Goal: Task Accomplishment & Management: Use online tool/utility

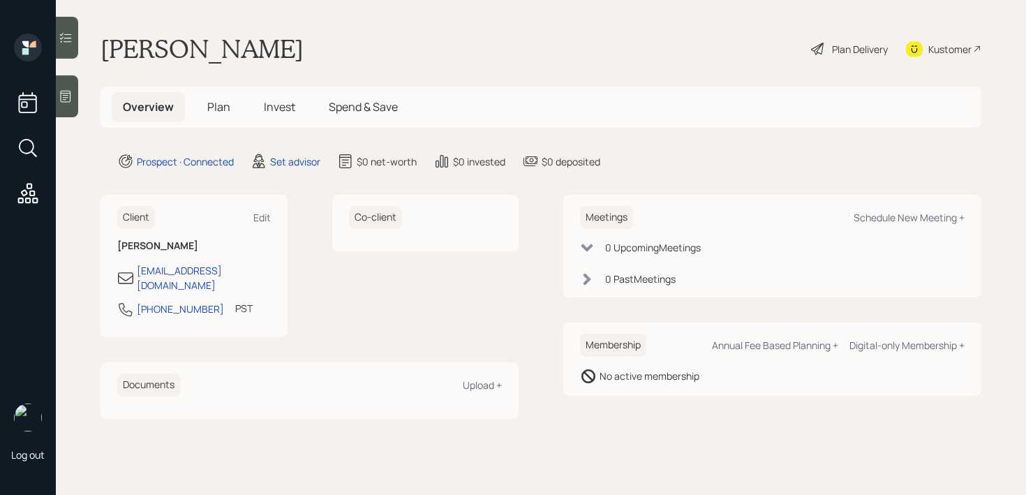
click at [75, 99] on div at bounding box center [67, 96] width 22 height 42
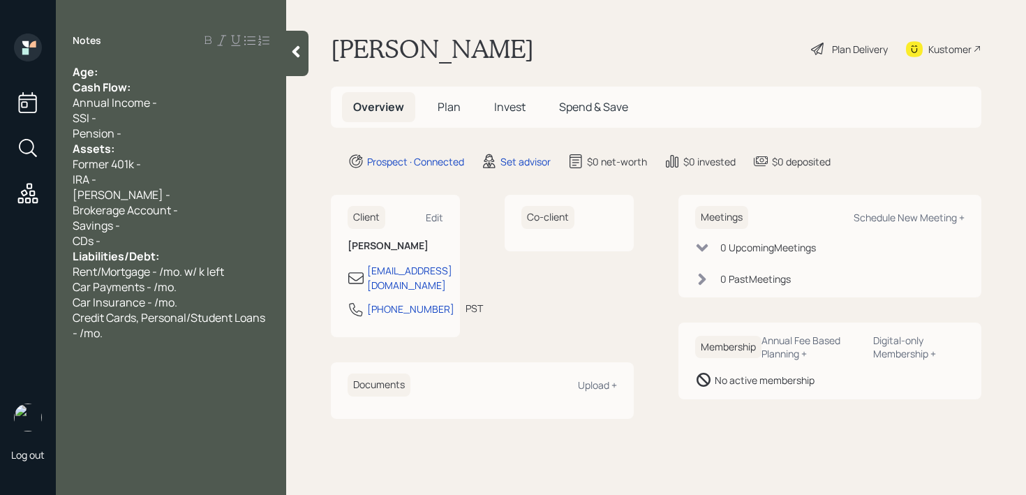
click at [157, 63] on div "Notes Age: Cash Flow: Annual Income - SSI - Pension - Assets: Former 401k - IRA…" at bounding box center [171, 256] width 230 height 445
click at [157, 75] on div "Age:" at bounding box center [171, 71] width 197 height 15
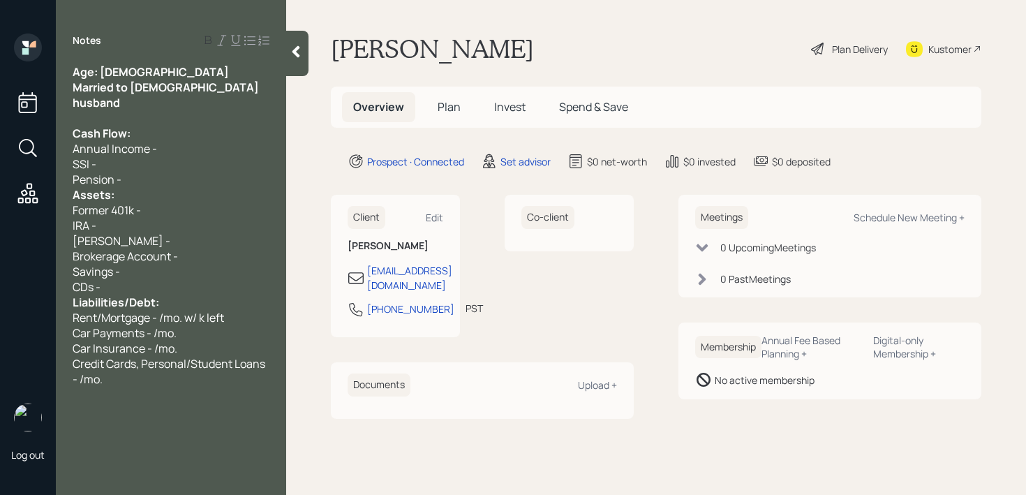
click at [117, 71] on div "Age: [DEMOGRAPHIC_DATA]" at bounding box center [171, 71] width 197 height 15
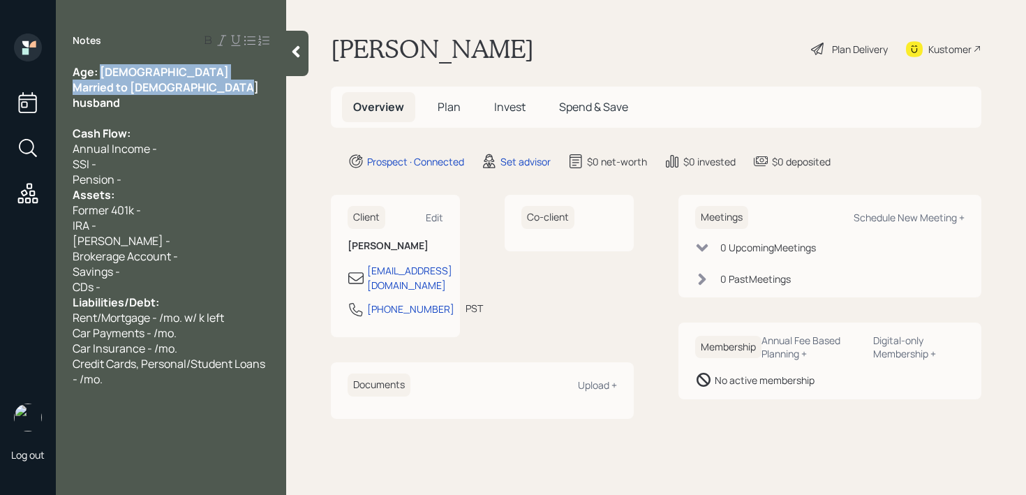
drag, startPoint x: 102, startPoint y: 71, endPoint x: 234, endPoint y: 84, distance: 132.6
click at [234, 84] on div "Age: [DEMOGRAPHIC_DATA] Married to [DEMOGRAPHIC_DATA] husband Cash Flow: Annual…" at bounding box center [171, 225] width 197 height 323
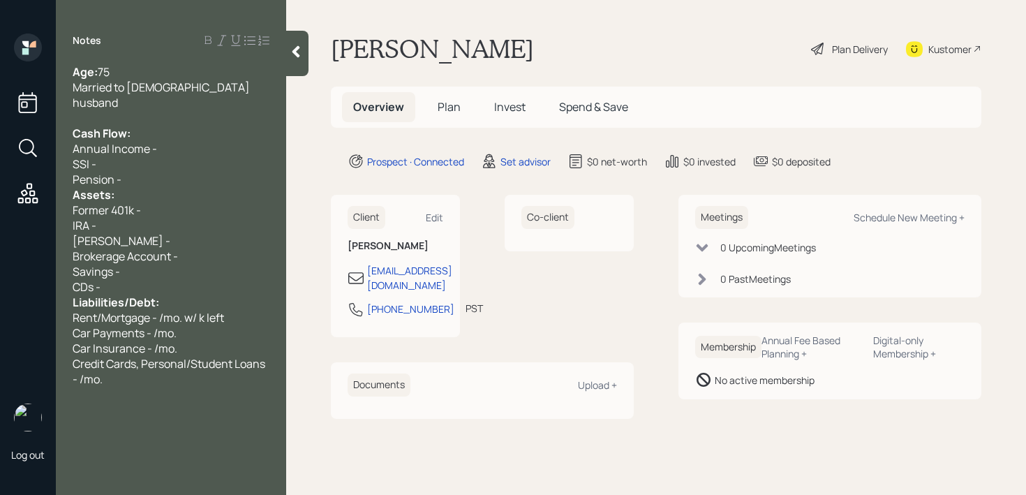
click at [161, 295] on div "Liabilities/Debt:" at bounding box center [171, 302] width 197 height 15
click at [173, 264] on div "Savings -" at bounding box center [171, 271] width 197 height 15
click at [169, 279] on div "CDs -" at bounding box center [171, 286] width 197 height 15
click at [173, 279] on div "CDs -" at bounding box center [171, 286] width 197 height 15
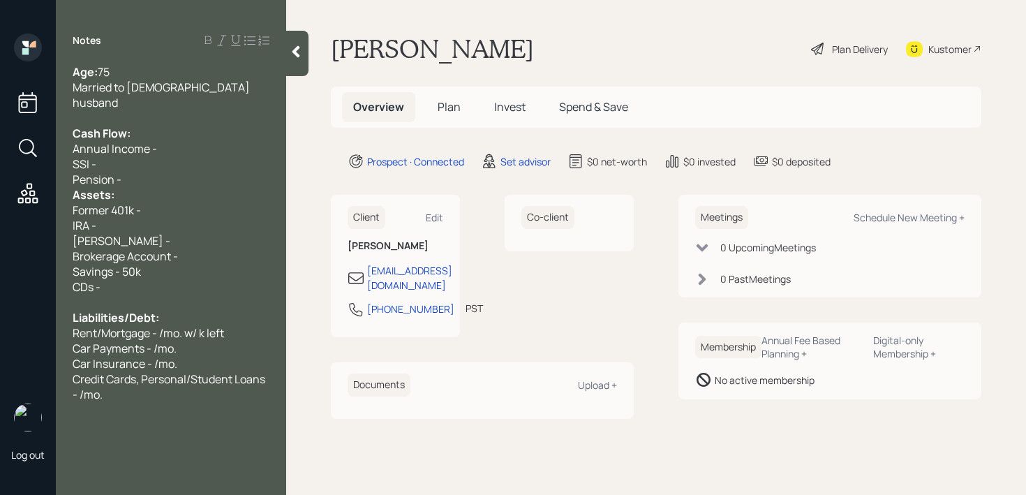
click at [162, 172] on div "Pension -" at bounding box center [171, 179] width 197 height 15
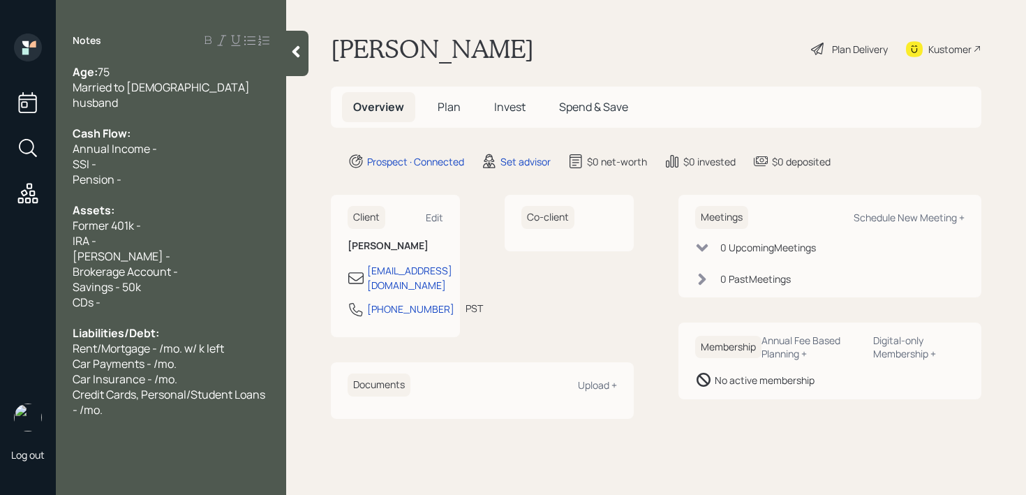
click at [149, 295] on div "CDs -" at bounding box center [171, 302] width 197 height 15
click at [941, 46] on div "Kustomer" at bounding box center [950, 49] width 43 height 15
